Goal: Leave review/rating

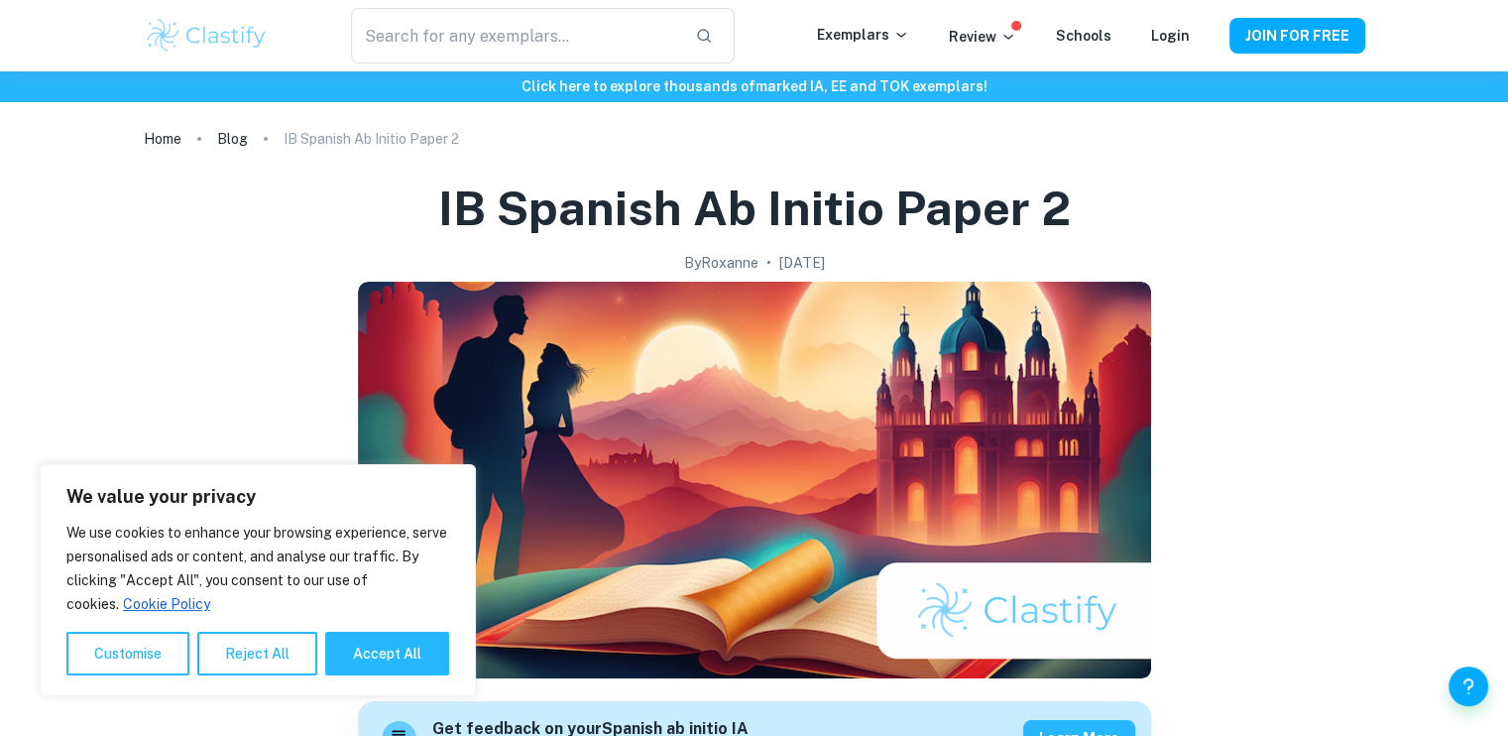
scroll to position [208, 0]
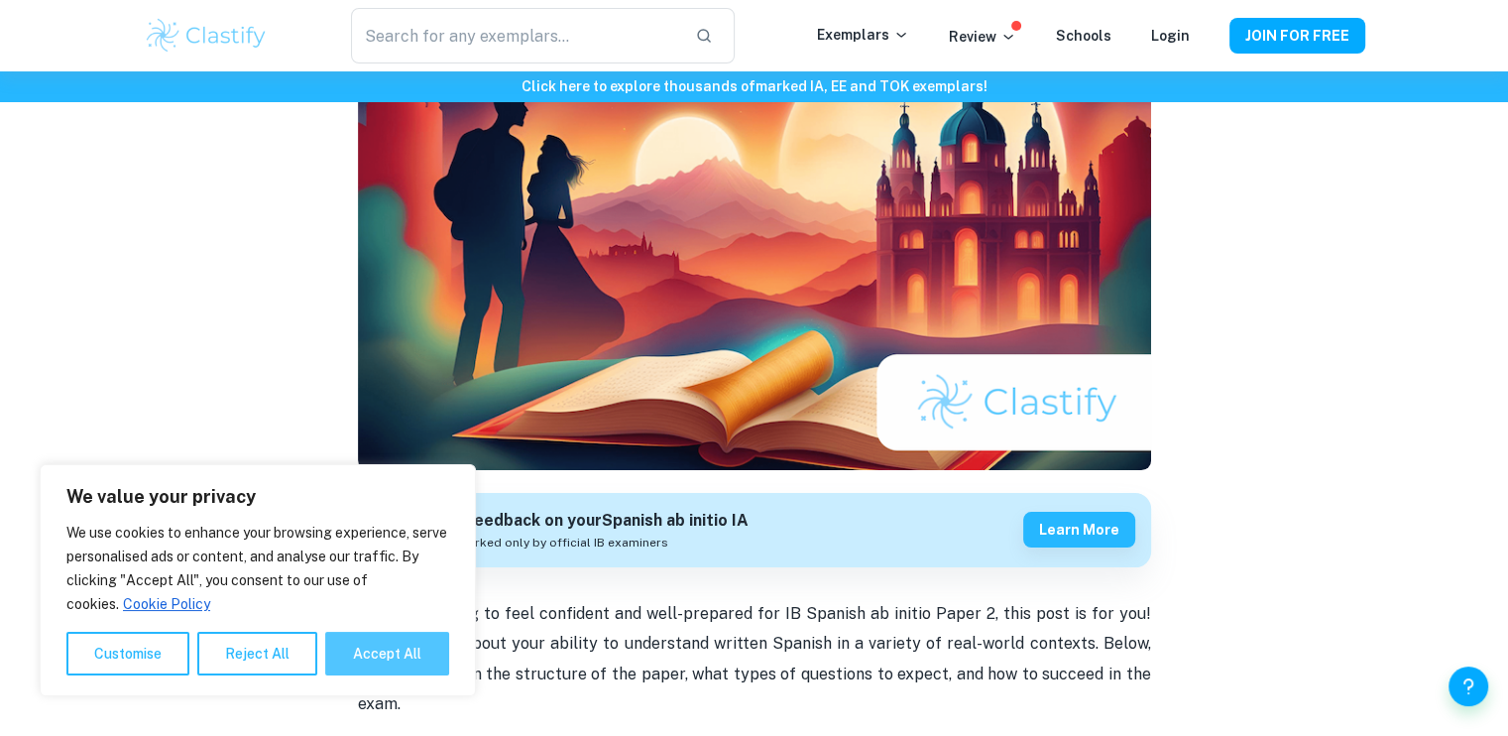
click at [353, 643] on button "Accept All" at bounding box center [387, 654] width 124 height 44
checkbox input "true"
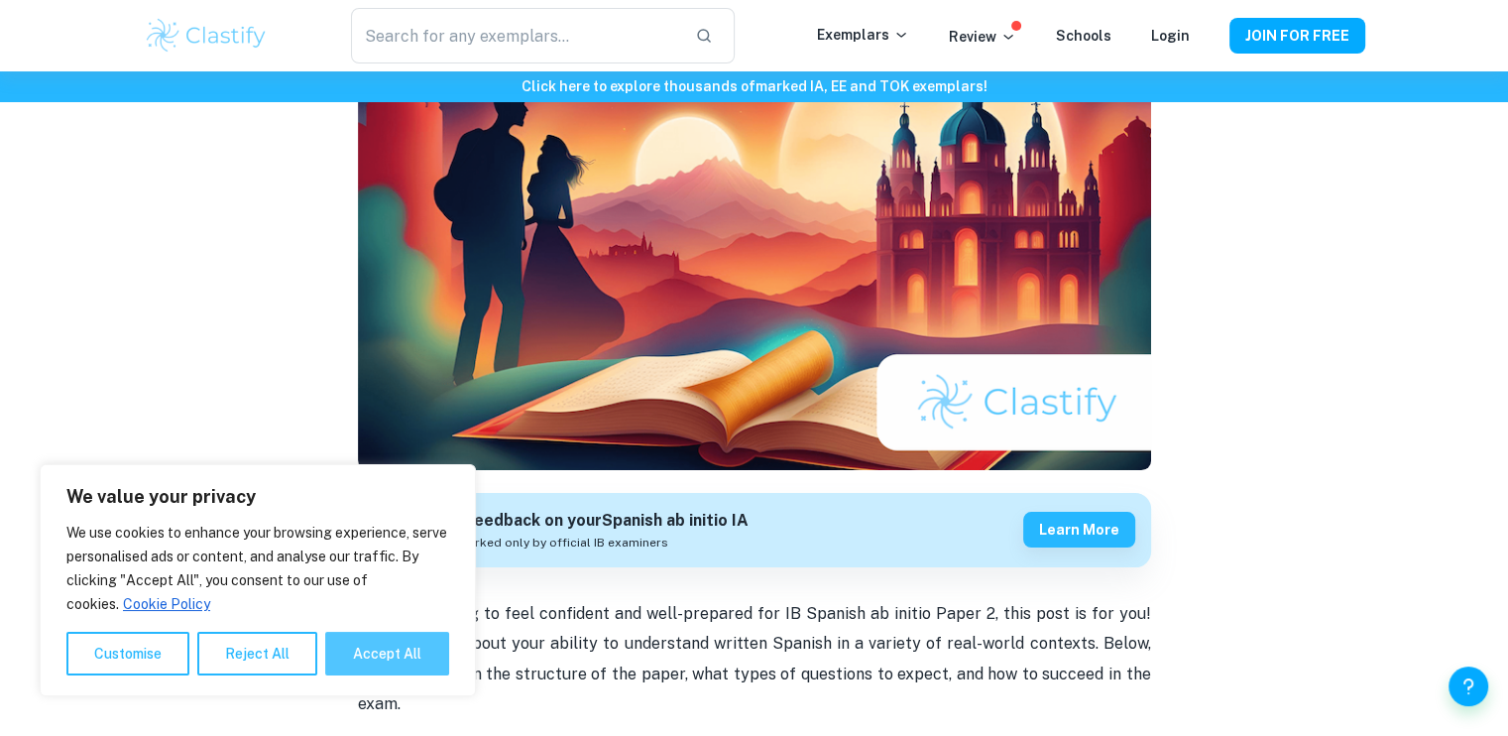
checkbox input "true"
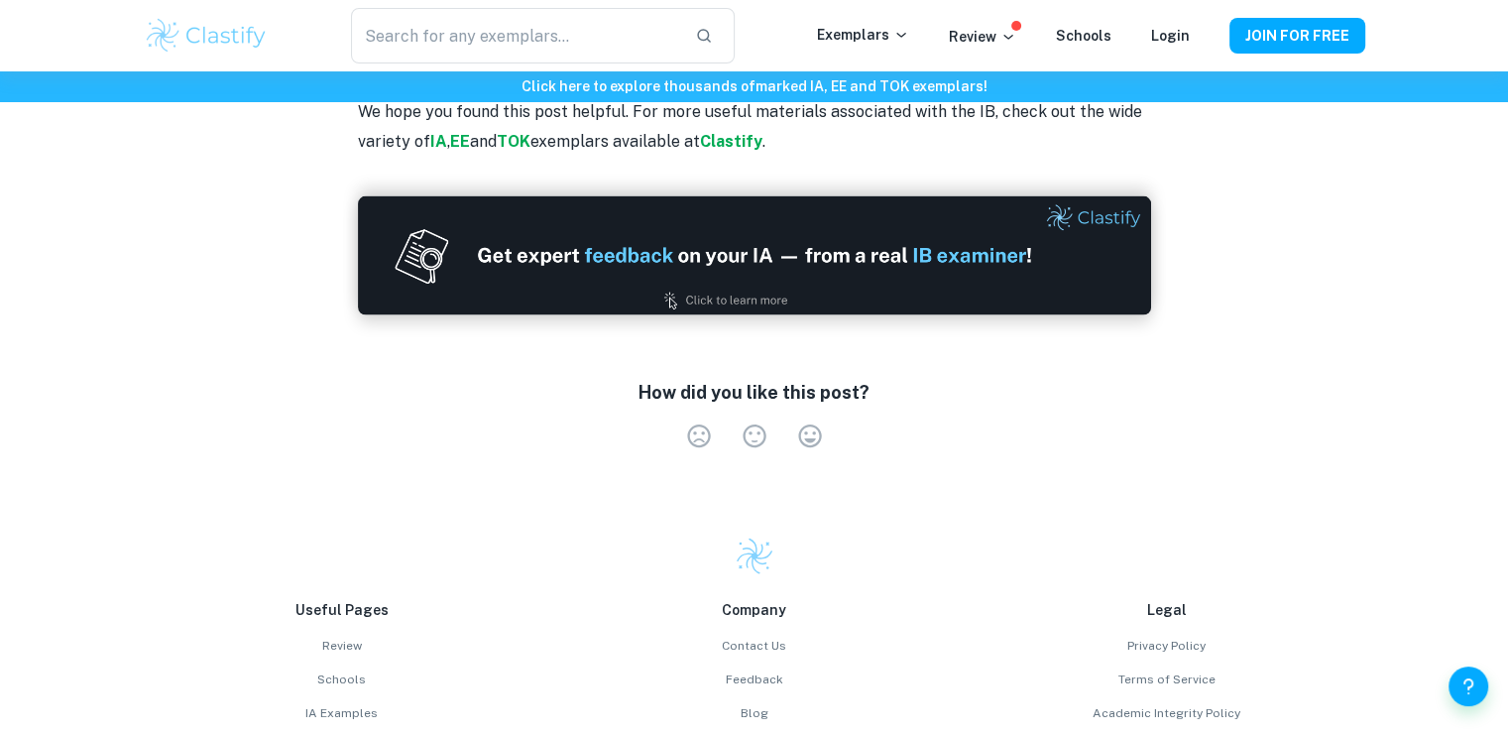
scroll to position [4135, 0]
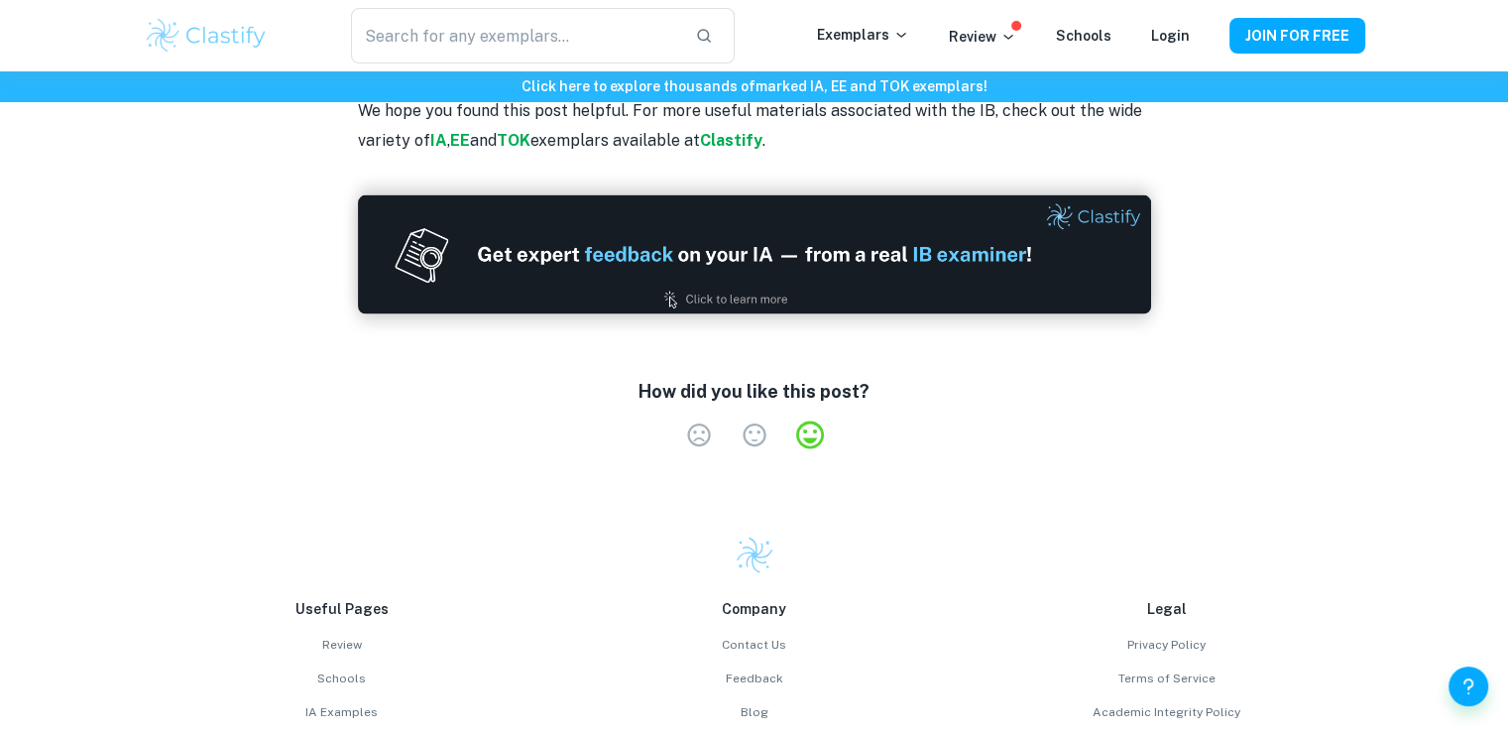
click at [817, 421] on label "Very Satisfied" at bounding box center [810, 435] width 56 height 28
click at [671, 420] on input "Very Satisfied" at bounding box center [670, 420] width 1 height 1
radio input "true"
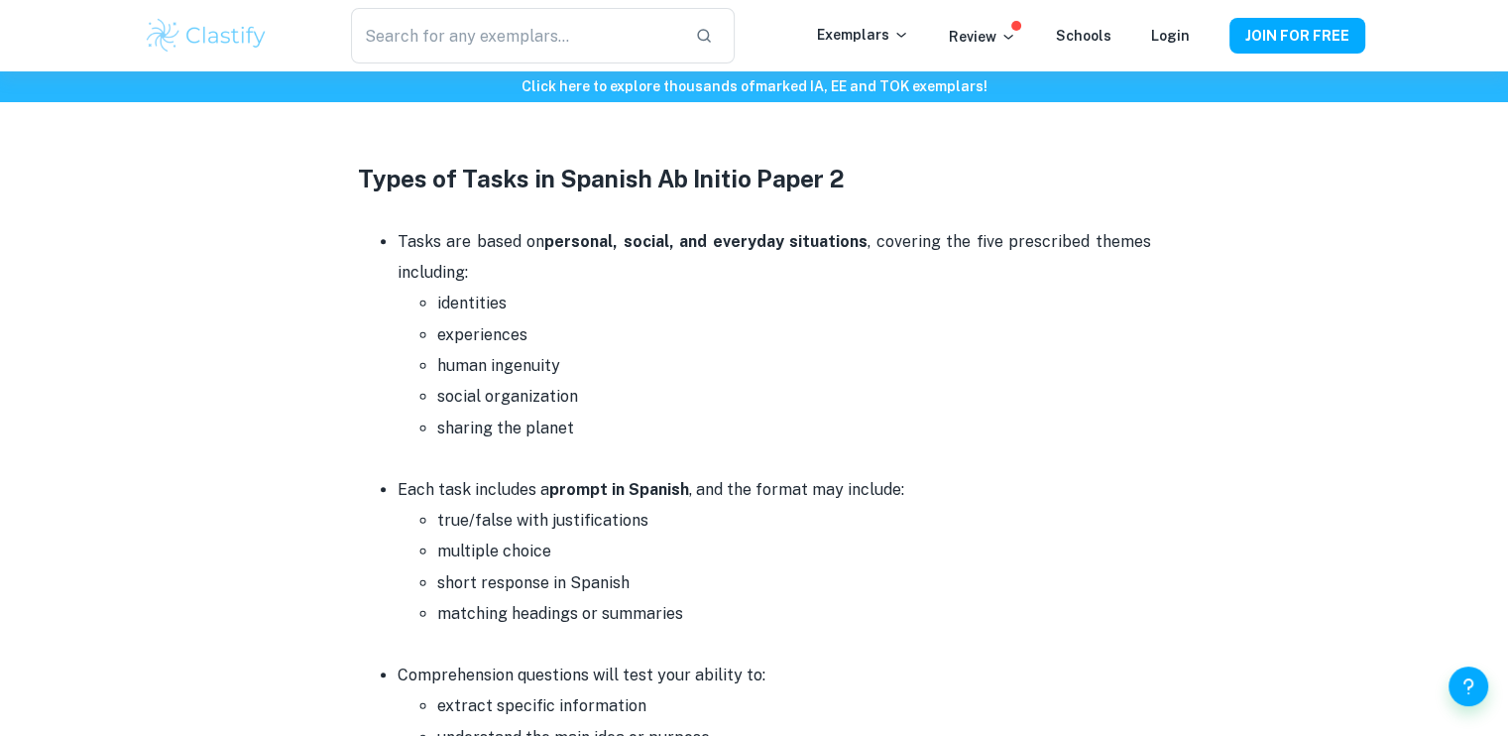
scroll to position [1396, 0]
